Goal: Find specific page/section: Find specific page/section

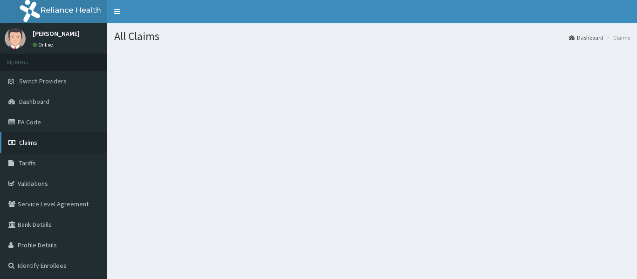
click at [36, 143] on span "Claims" at bounding box center [28, 142] width 18 height 8
click at [51, 135] on link "Claims" at bounding box center [53, 142] width 107 height 21
